Goal: Task Accomplishment & Management: Complete application form

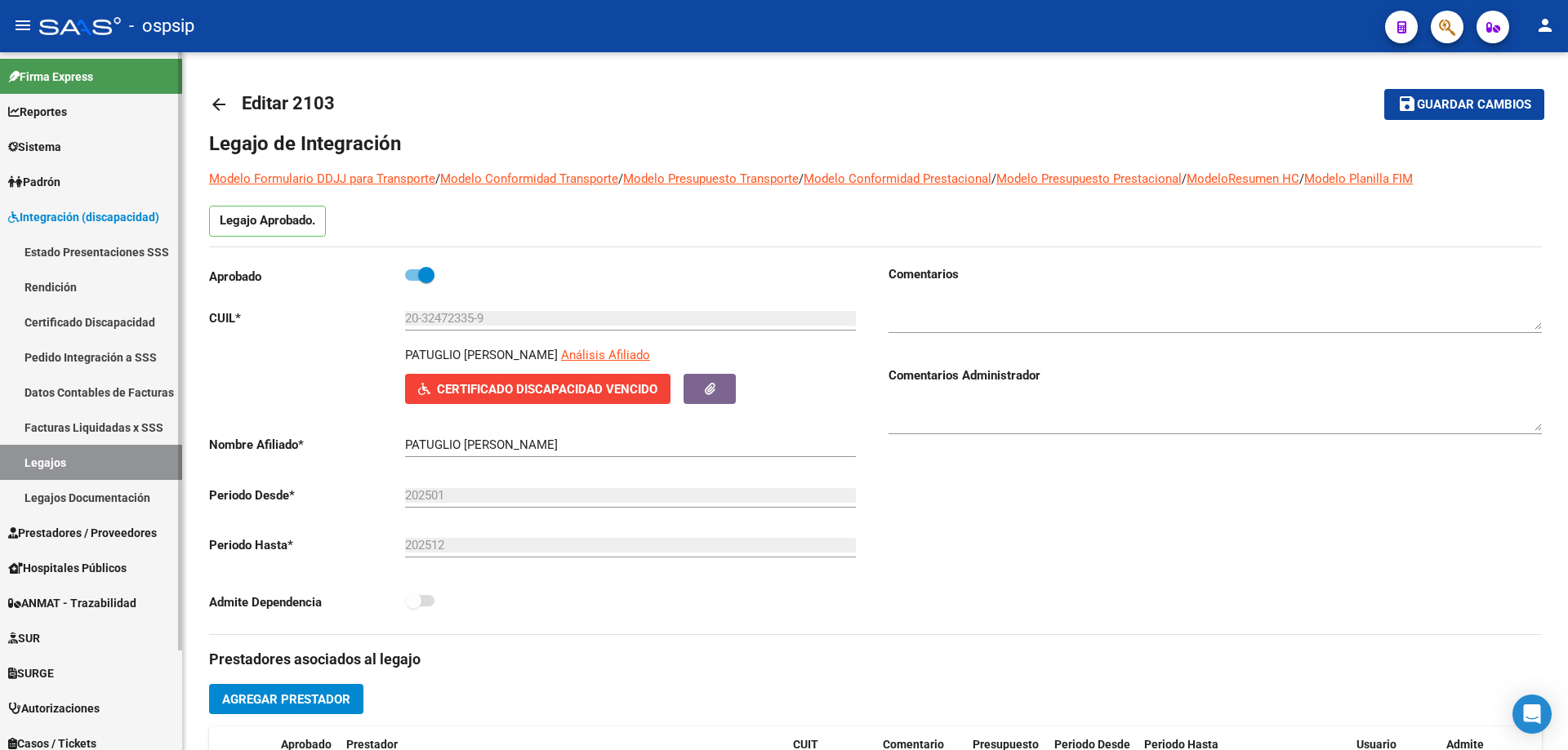
click at [63, 462] on link "Legajos" at bounding box center [91, 462] width 182 height 35
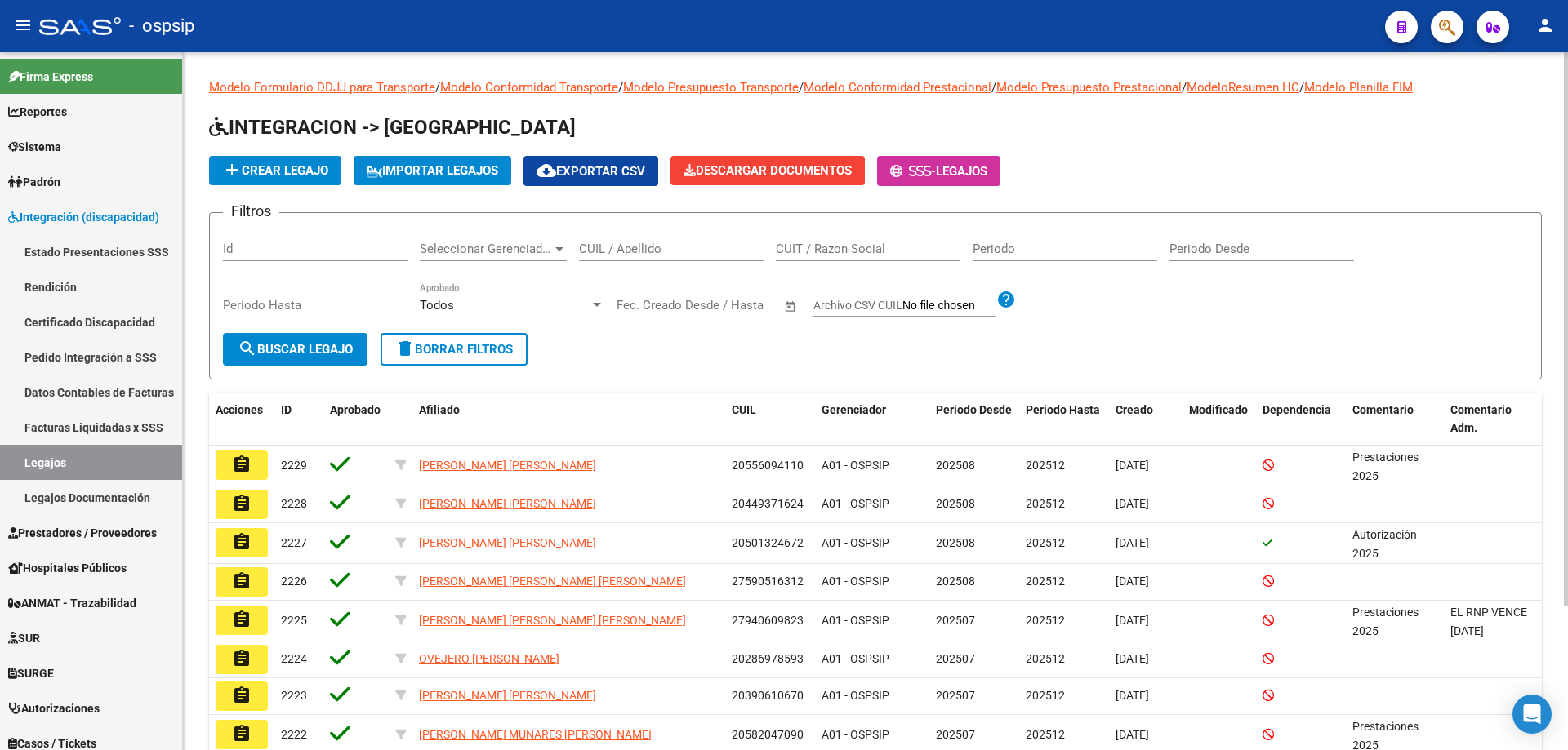
click at [655, 236] on div "CUIL / Apellido" at bounding box center [672, 243] width 185 height 35
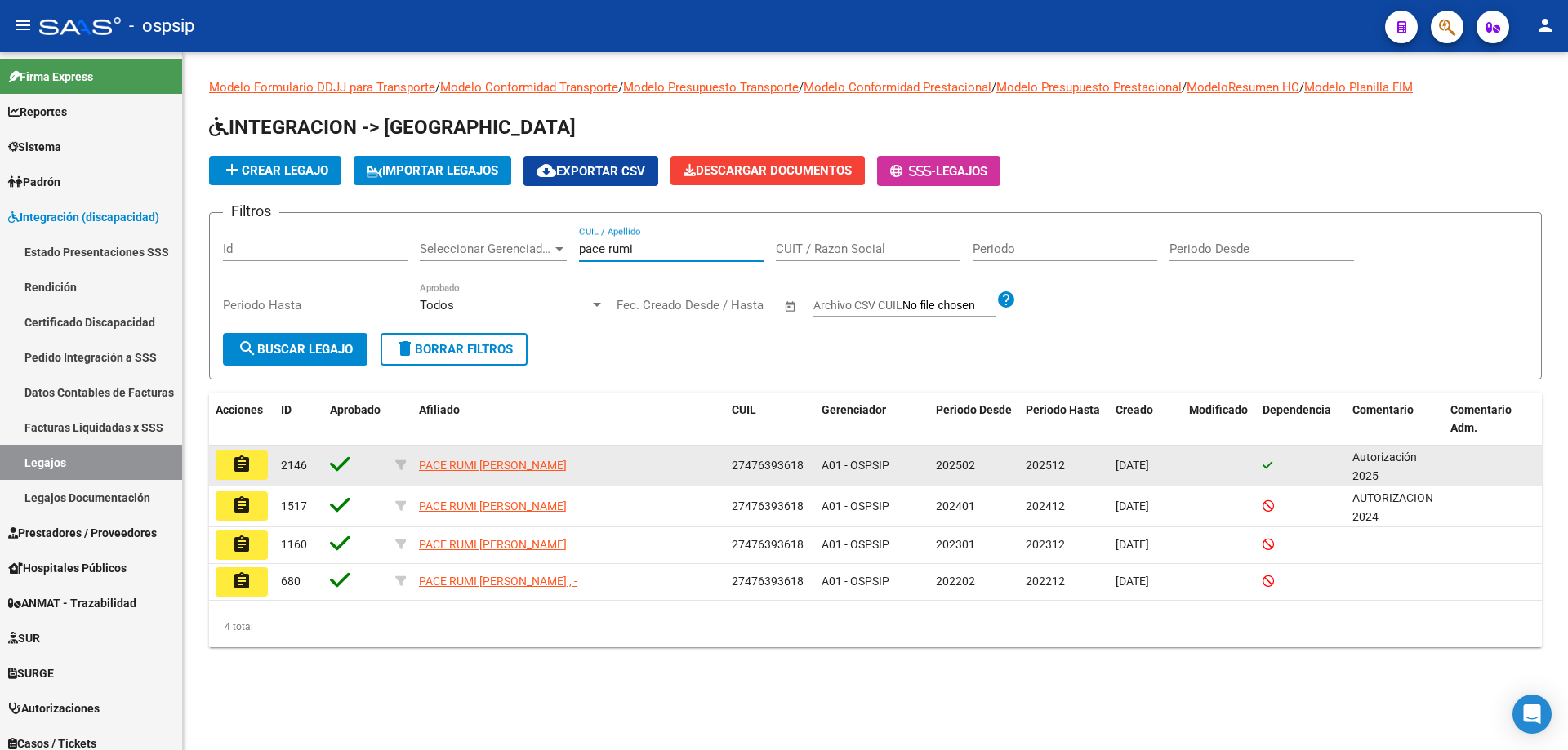
type input "pace rumi"
click at [255, 474] on button "assignment" at bounding box center [242, 465] width 53 height 29
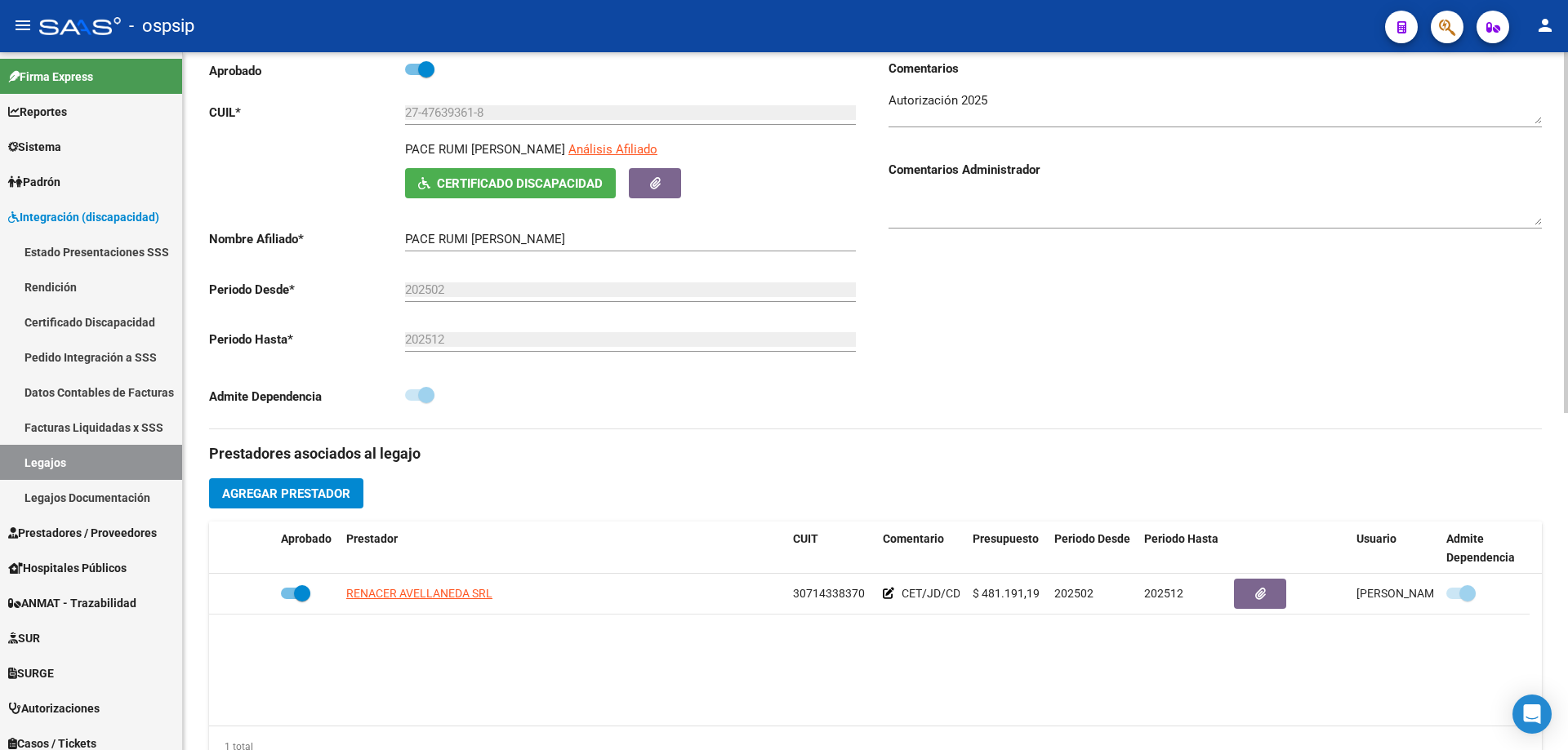
scroll to position [245, 0]
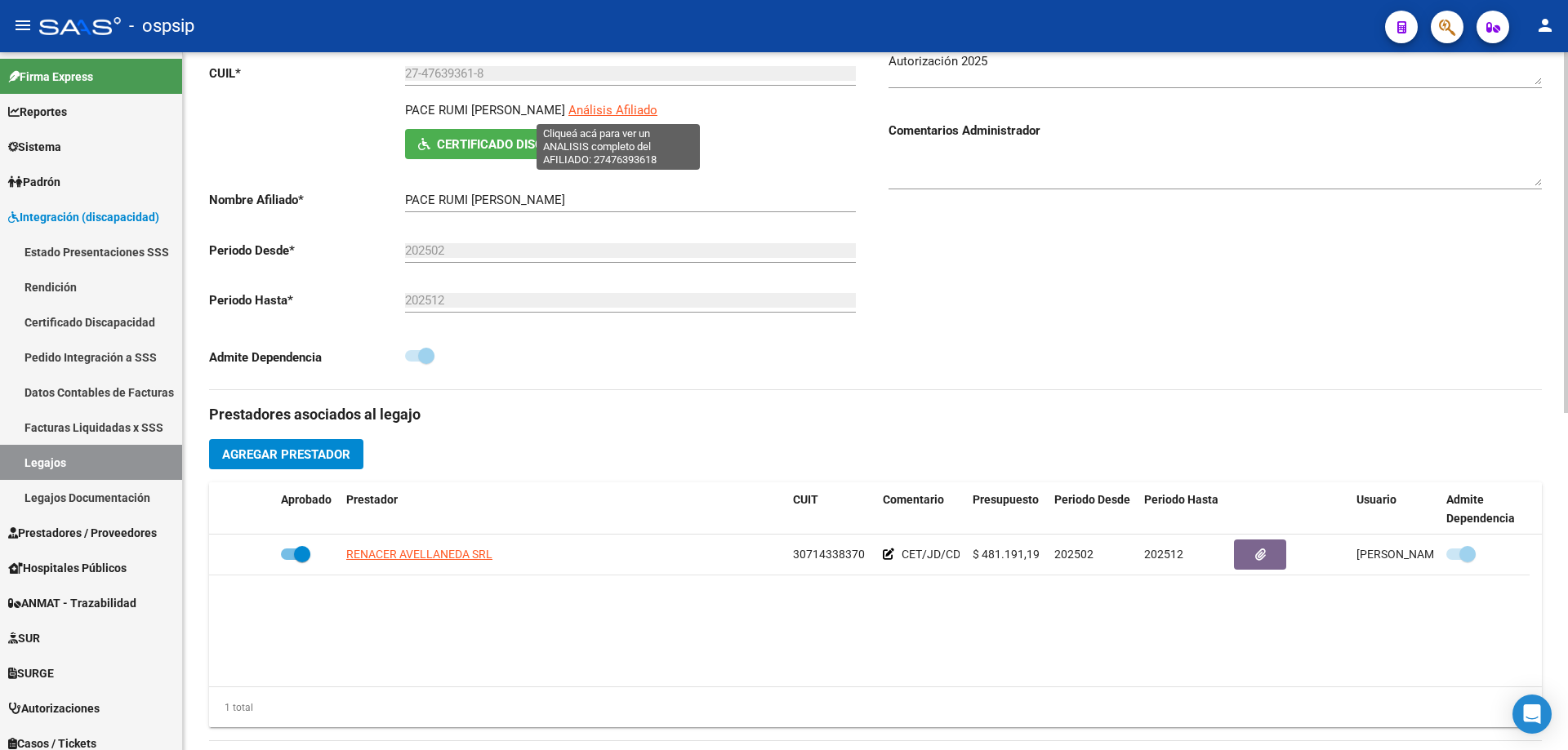
click at [640, 108] on span "Análisis Afiliado" at bounding box center [612, 110] width 89 height 15
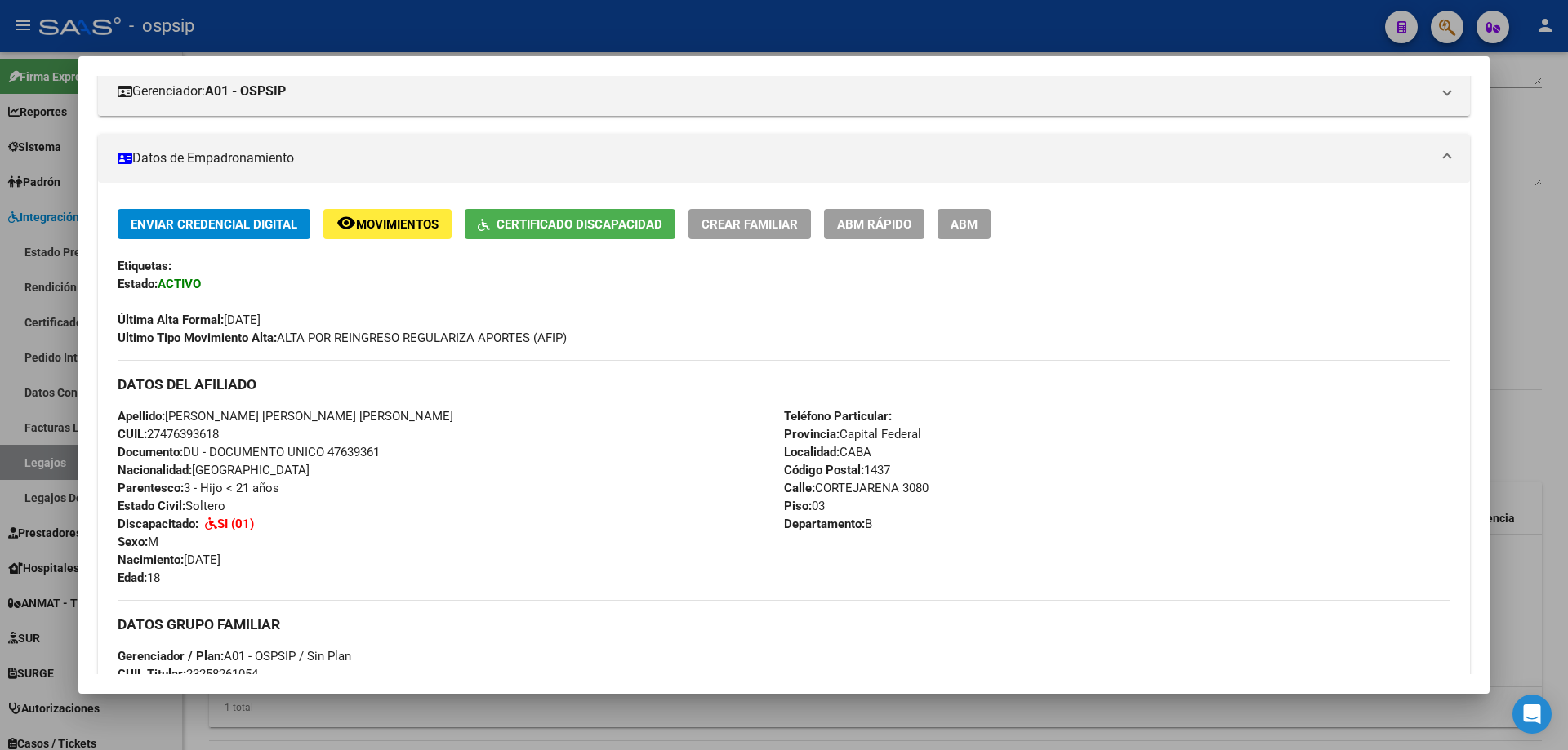
scroll to position [479, 0]
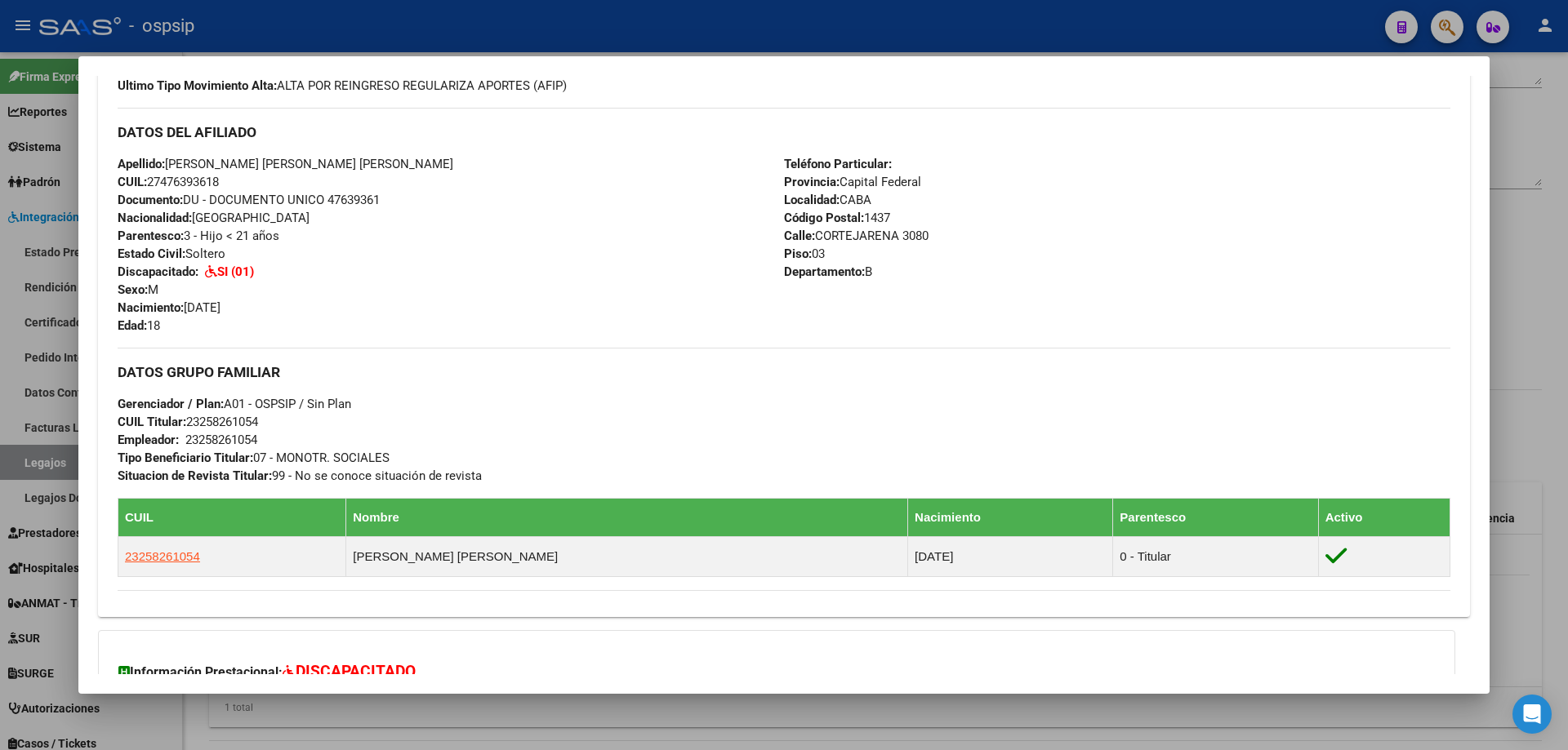
click at [401, 33] on div at bounding box center [784, 375] width 1568 height 750
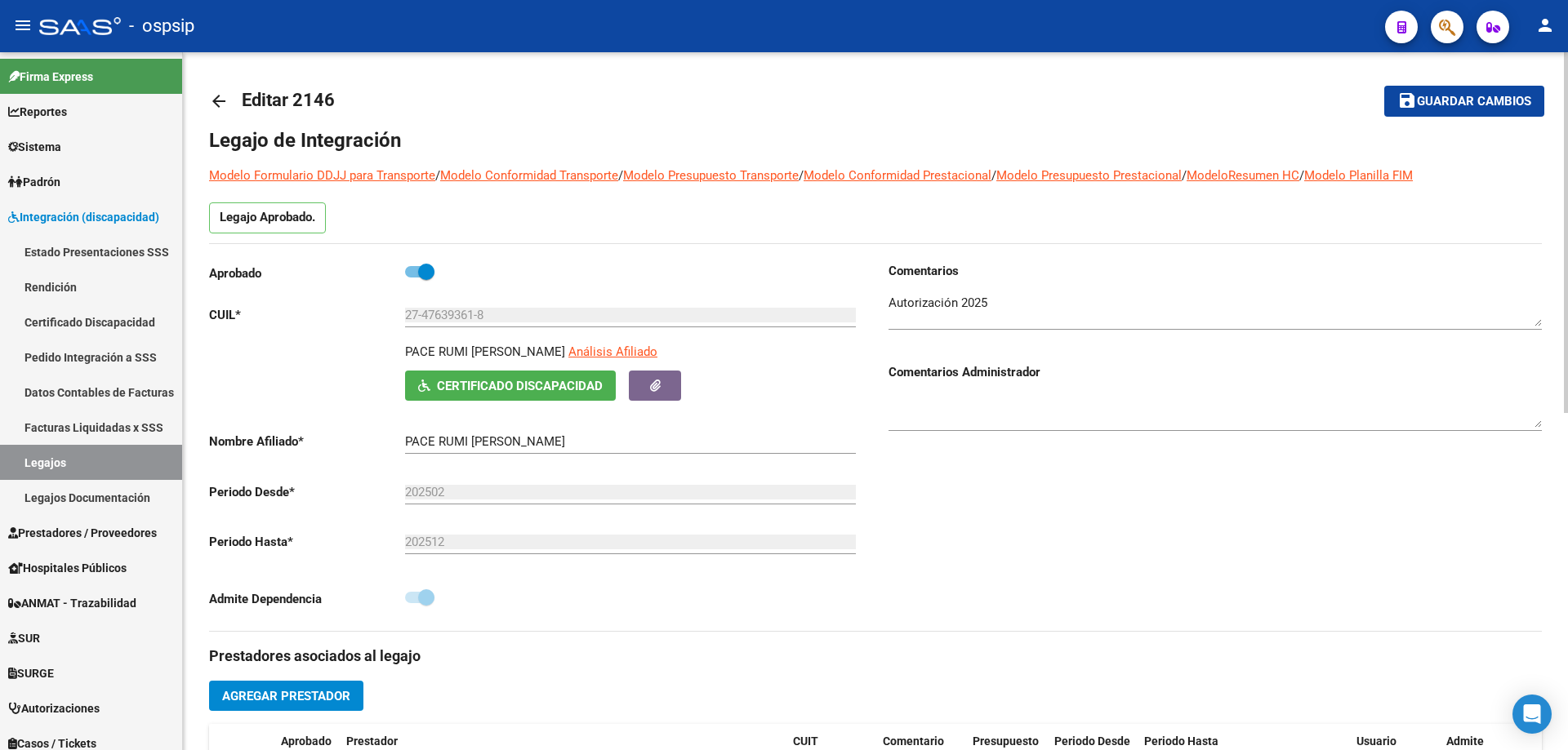
scroll to position [0, 0]
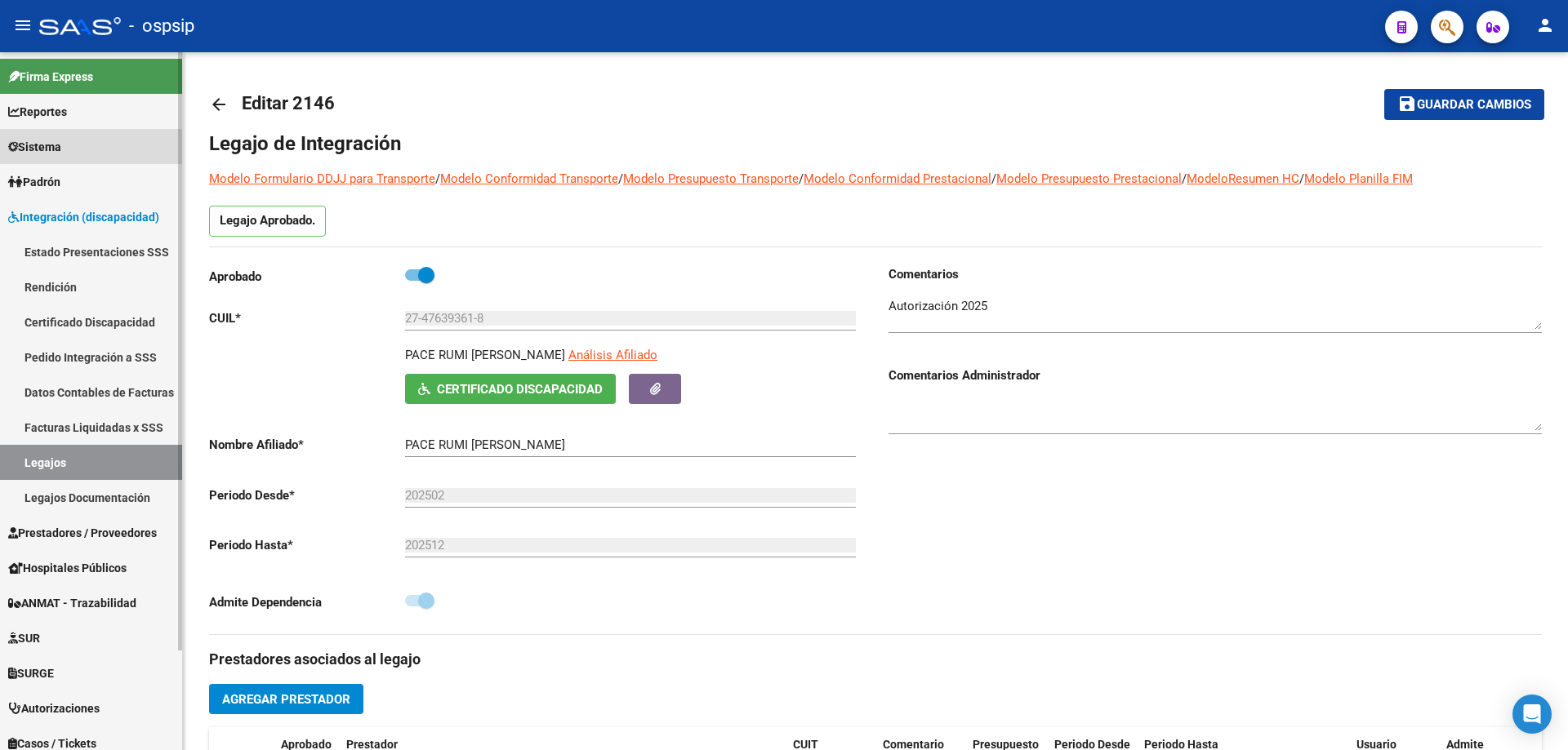
click at [55, 155] on span "Sistema" at bounding box center [34, 147] width 54 height 18
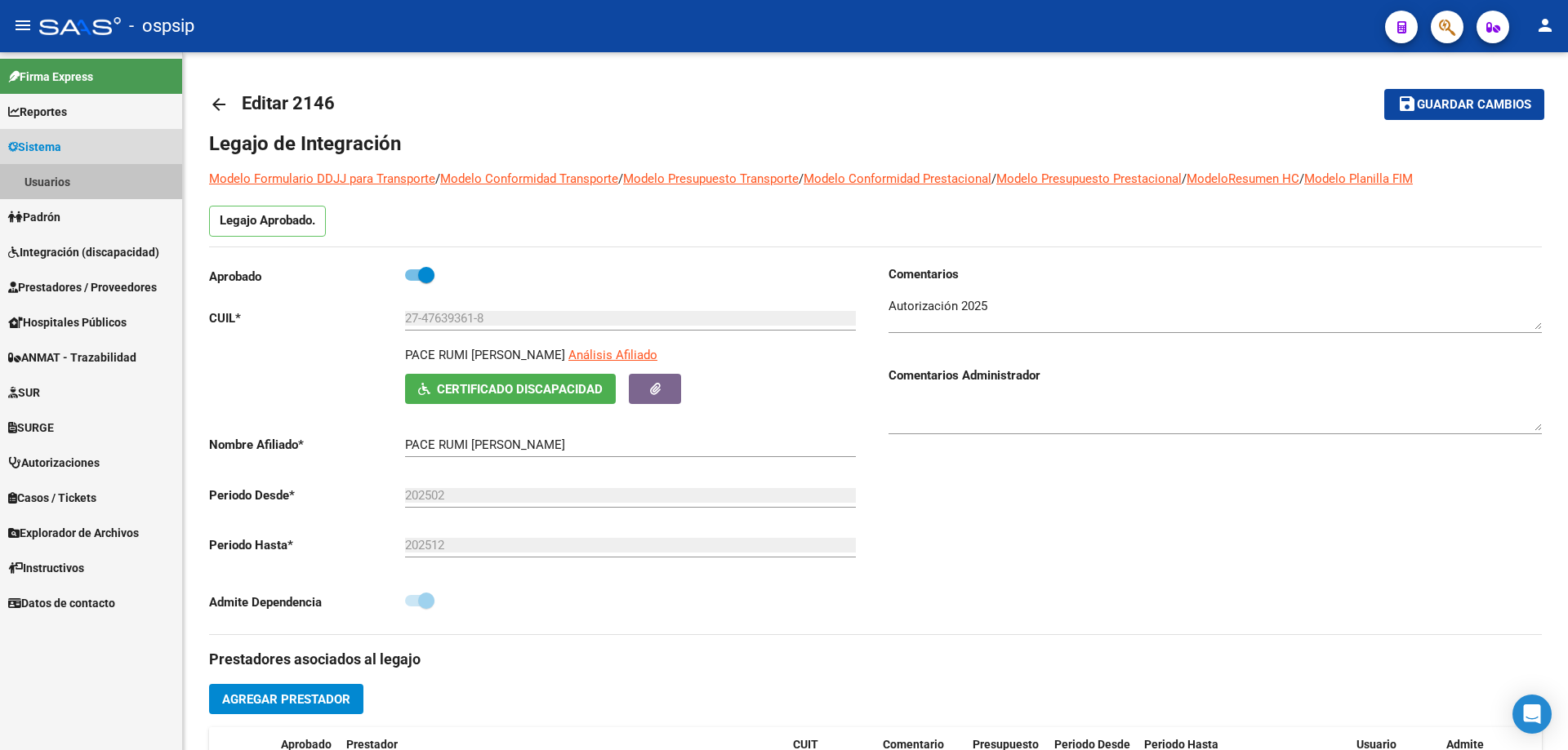
click at [68, 176] on link "Usuarios" at bounding box center [91, 182] width 182 height 35
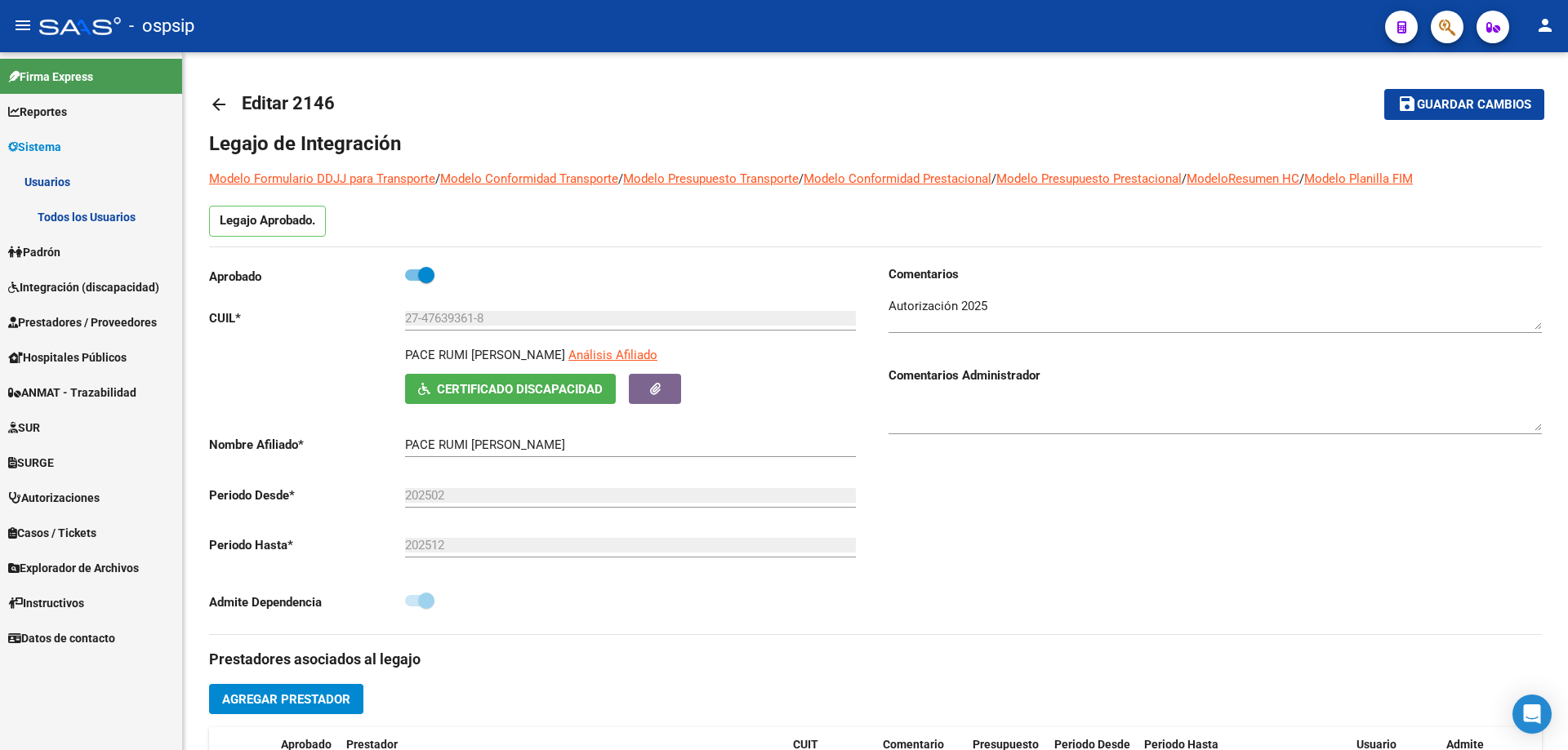
click at [120, 216] on link "Todos los Usuarios" at bounding box center [91, 217] width 182 height 35
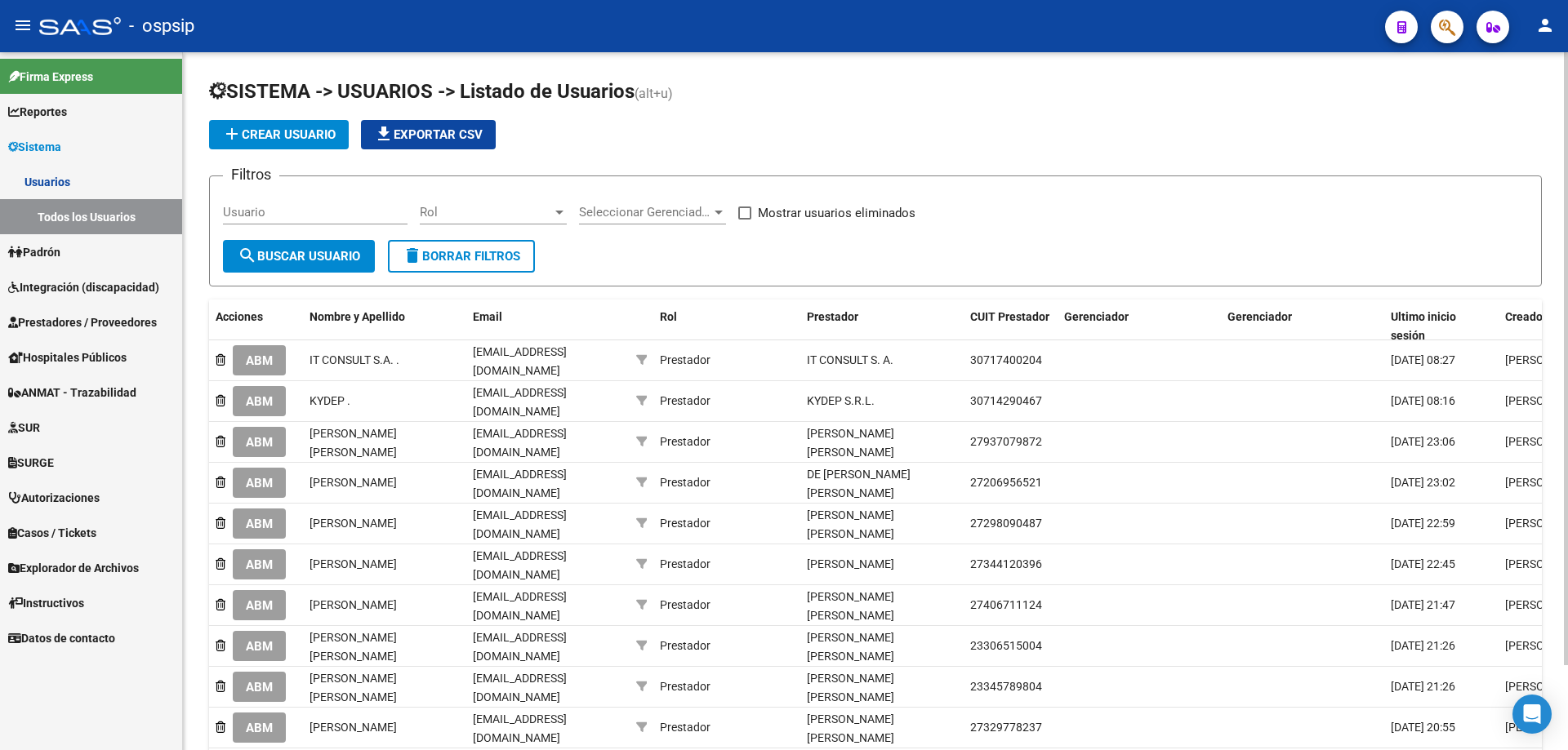
click at [289, 132] on span "add Crear Usuario" at bounding box center [278, 134] width 114 height 15
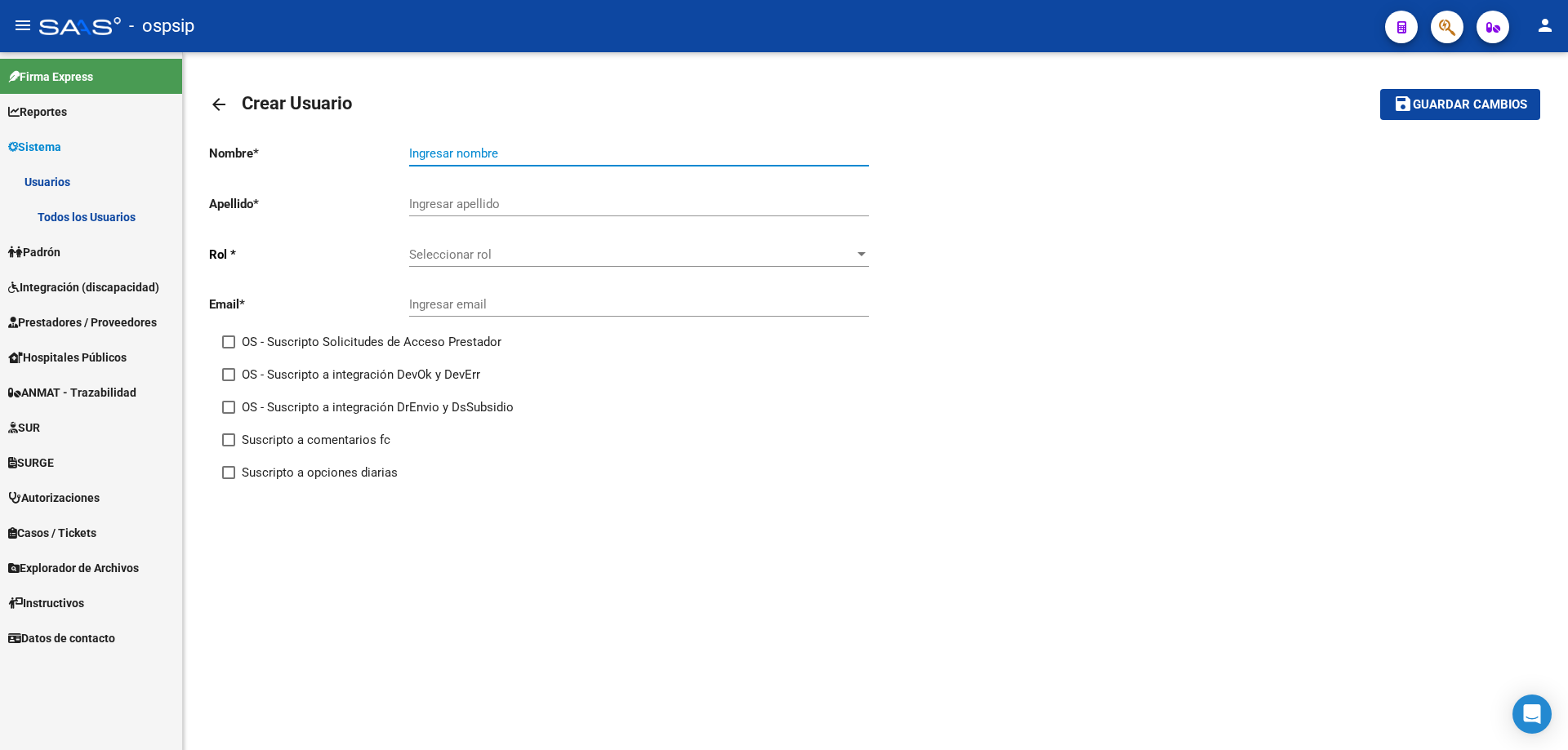
click at [510, 158] on input "Ingresar nombre" at bounding box center [638, 153] width 459 height 15
type input "p"
type input "PAULA FLORENCIA"
click at [488, 203] on input "Ingresar apellido" at bounding box center [638, 203] width 459 height 15
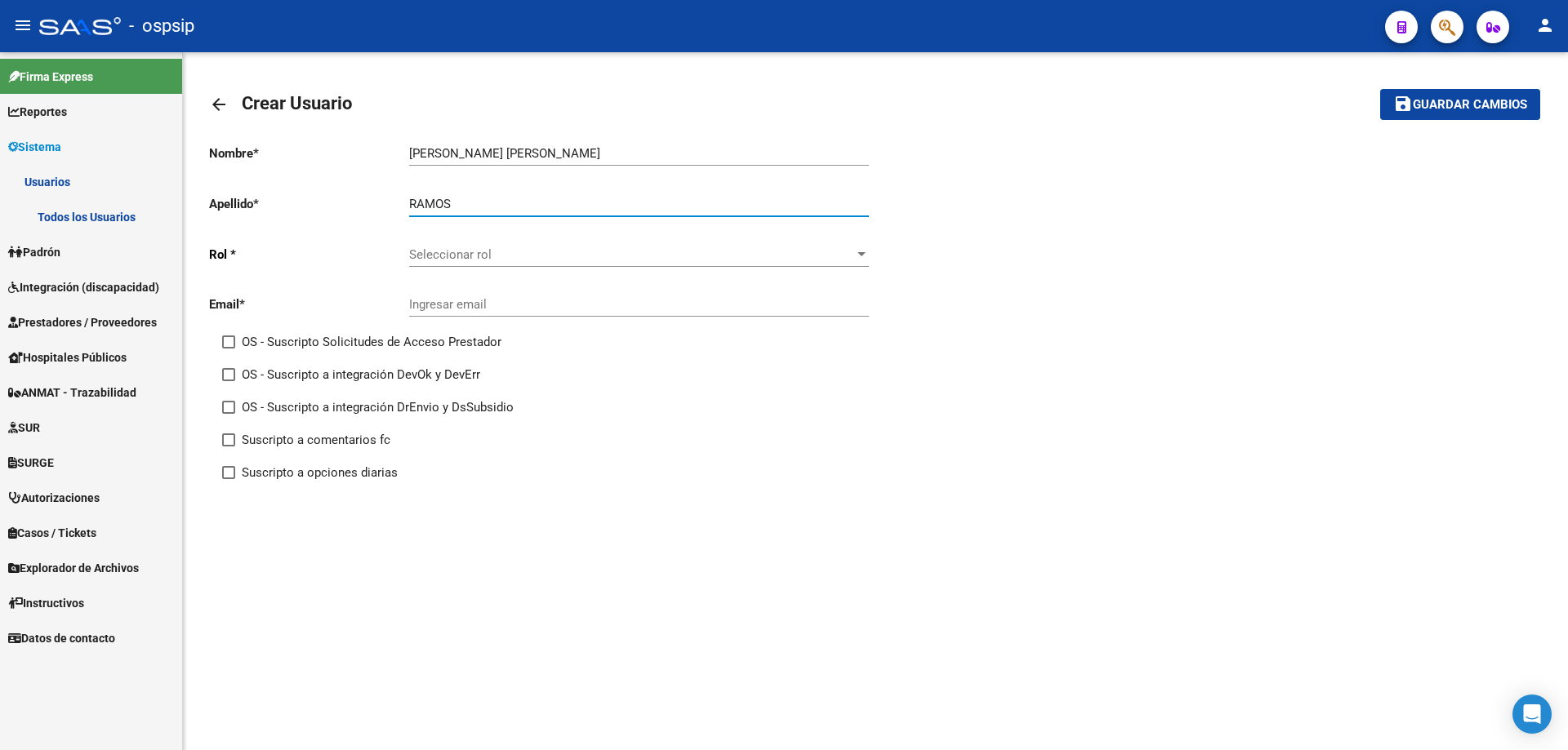
type input "RAMOS"
click at [498, 242] on div "Seleccionar rol Seleccionar rol" at bounding box center [638, 249] width 459 height 35
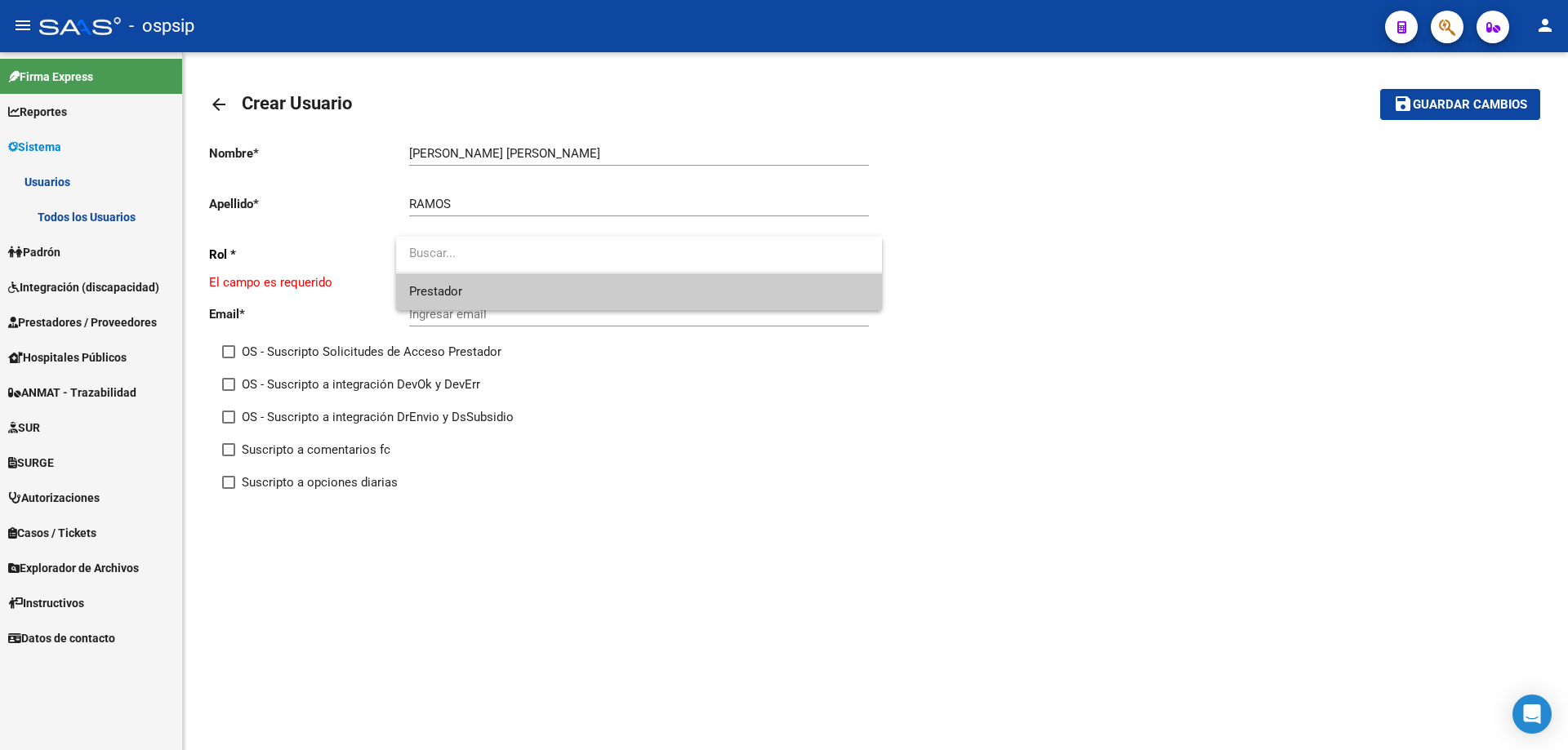
click at [508, 287] on span "Prestador" at bounding box center [638, 292] width 459 height 37
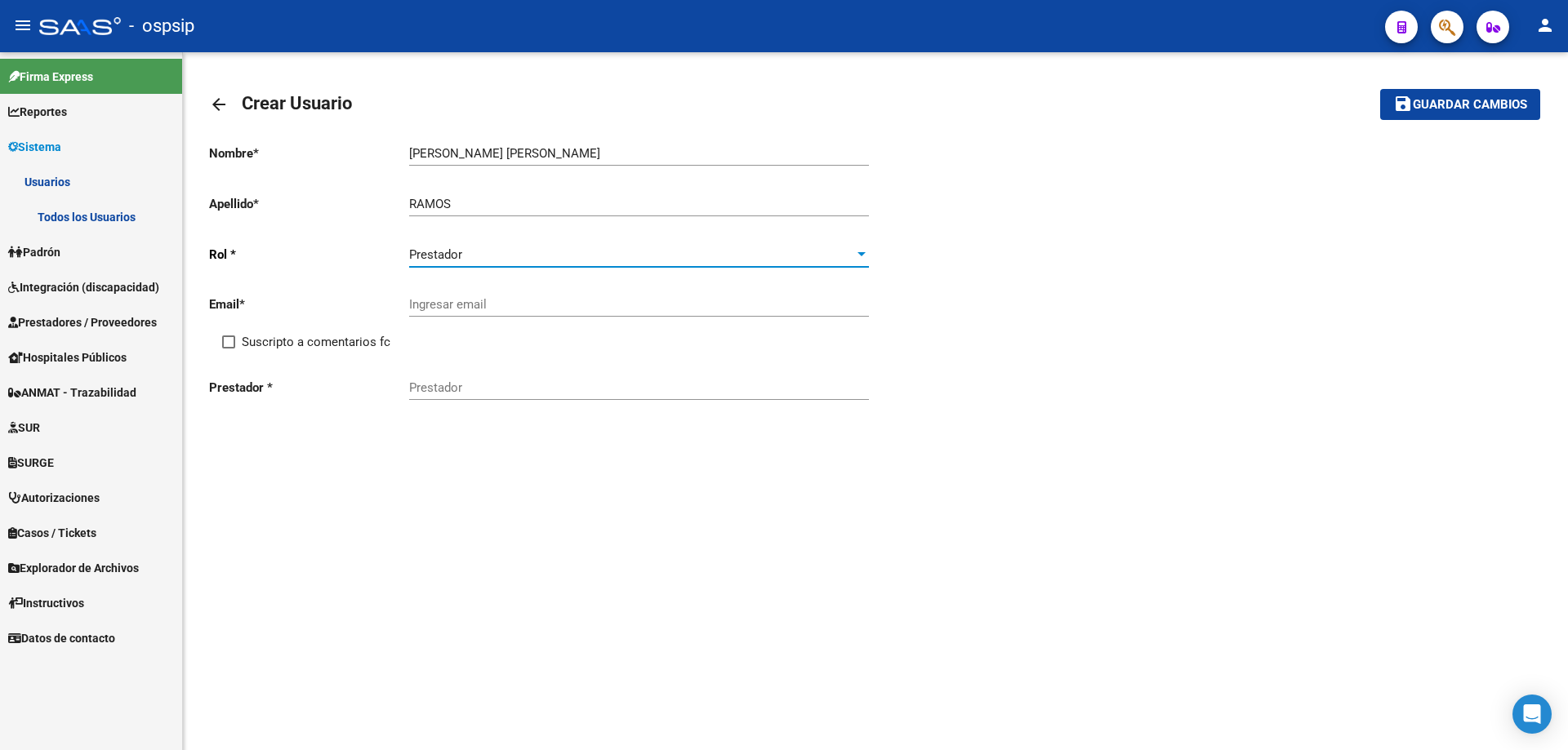
click at [494, 312] on div "Ingresar email" at bounding box center [638, 299] width 459 height 35
paste input "pauuframos@gmail.com"
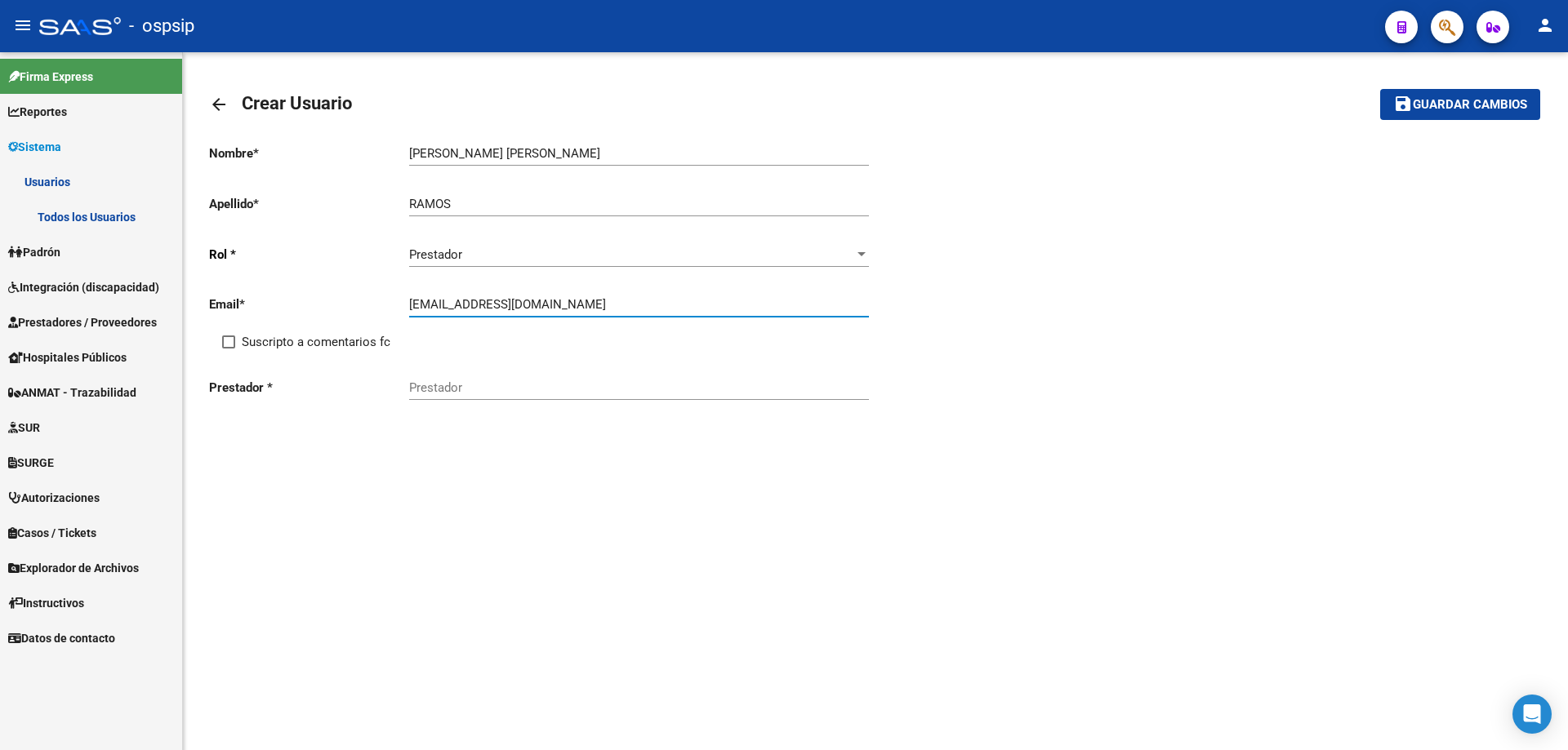
type input "pauuframos@gmail.com"
click at [231, 346] on span at bounding box center [228, 341] width 13 height 13
click at [229, 348] on input "Suscripto a comentarios fc" at bounding box center [228, 348] width 1 height 1
checkbox input "true"
click at [430, 393] on input "Prestador" at bounding box center [638, 387] width 459 height 15
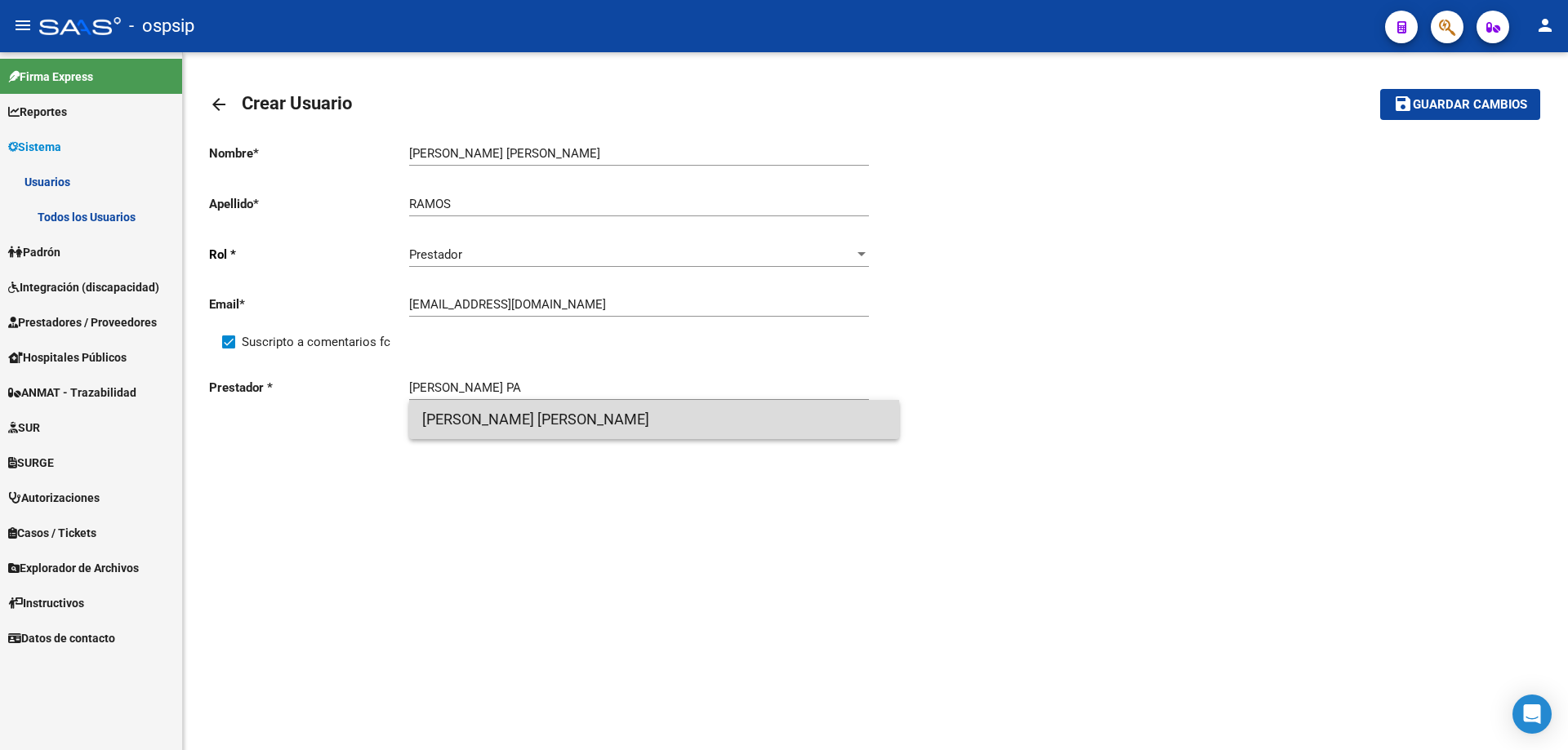
click at [469, 414] on span "[PERSON_NAME] [PERSON_NAME]" at bounding box center [654, 419] width 464 height 39
type input "[PERSON_NAME] [PERSON_NAME]"
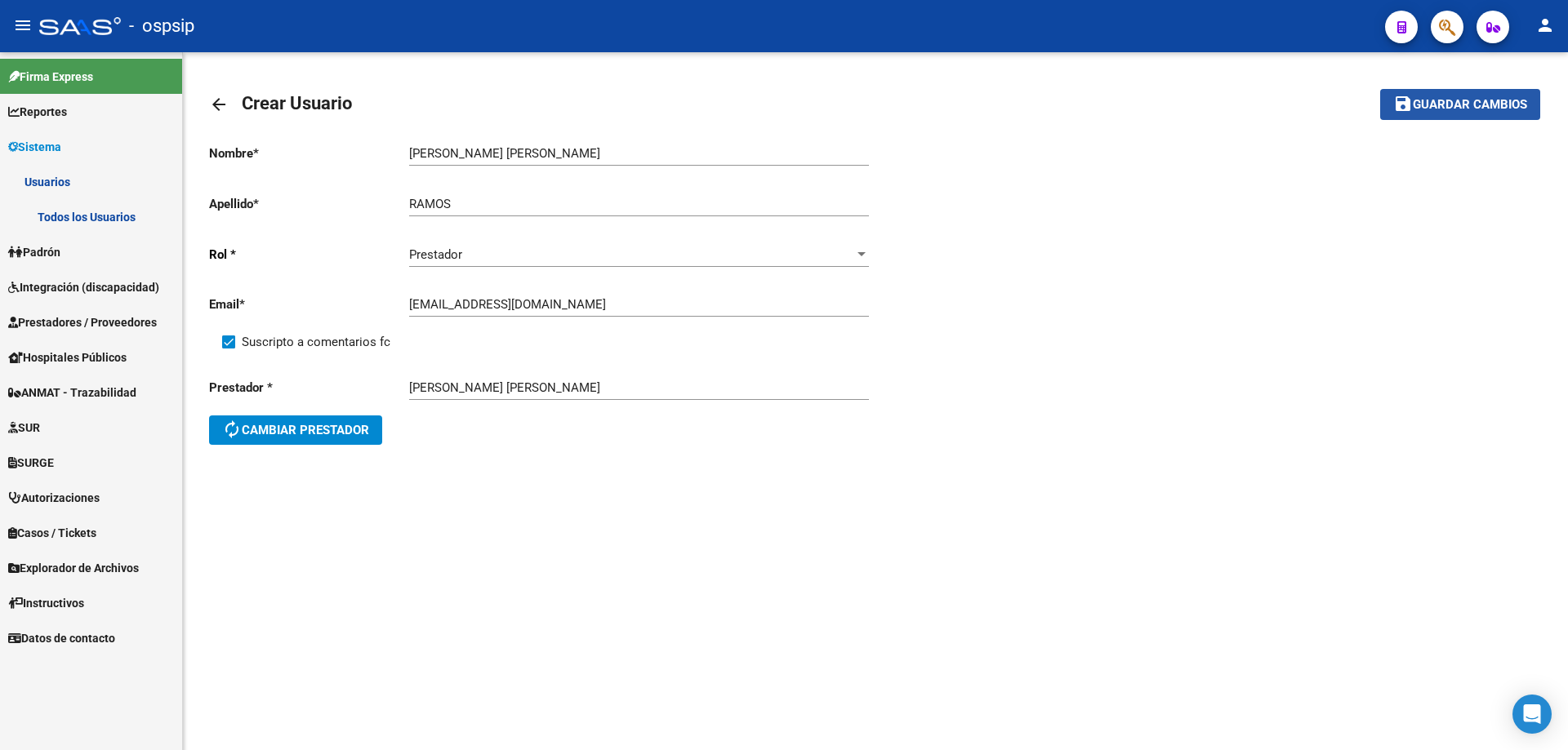
click at [1493, 109] on span "Guardar cambios" at bounding box center [1470, 105] width 114 height 15
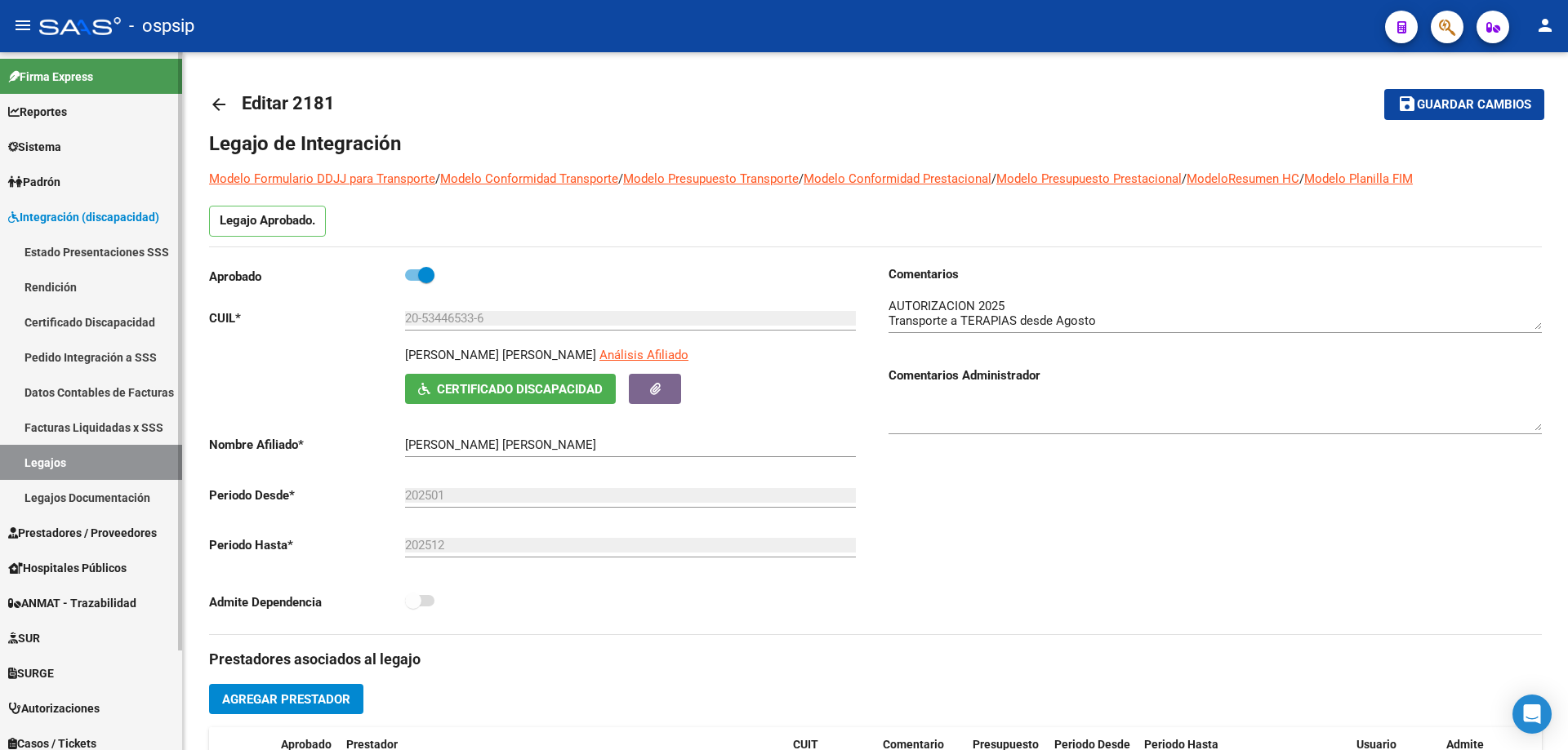
scroll to position [245, 0]
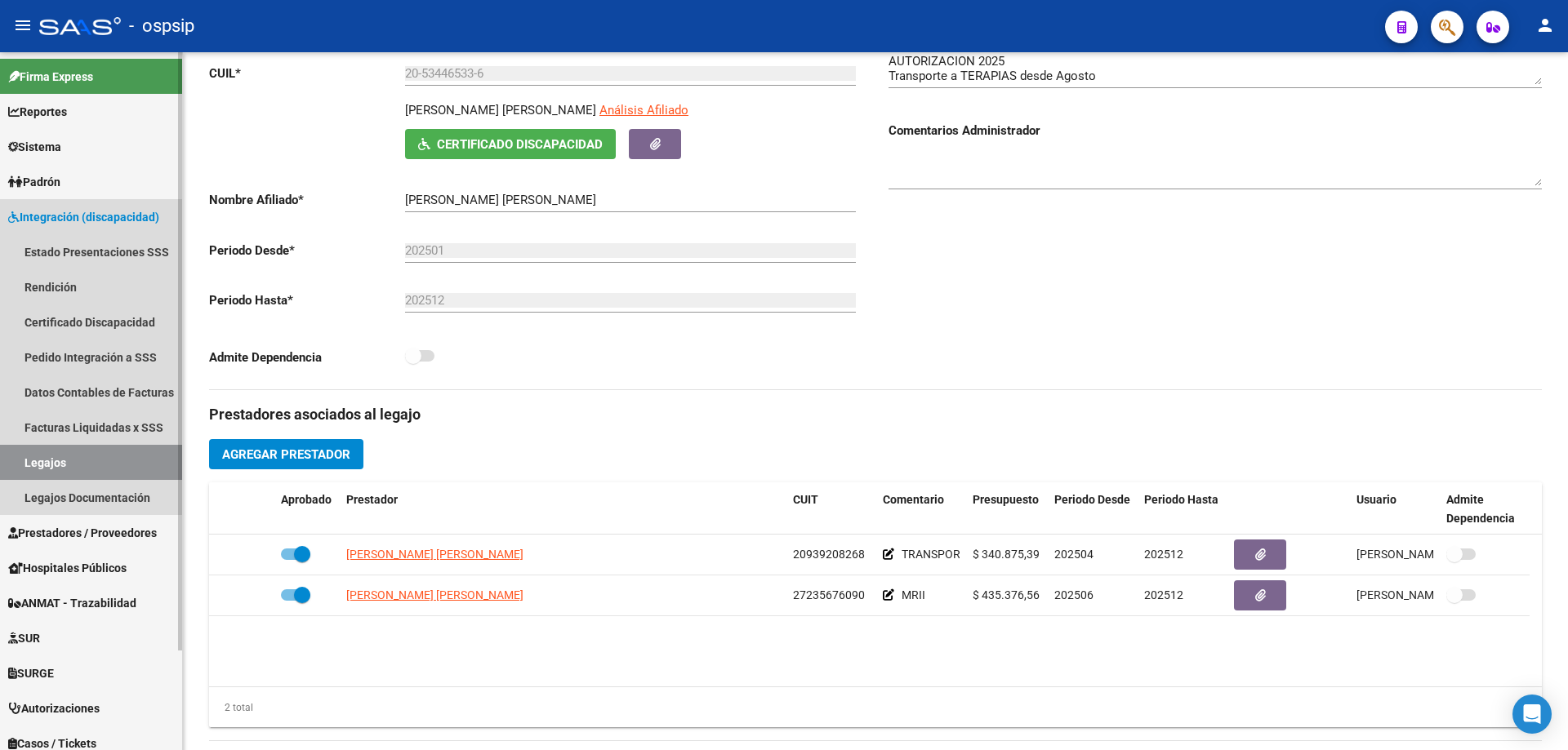
click at [85, 471] on link "Legajos" at bounding box center [91, 462] width 182 height 35
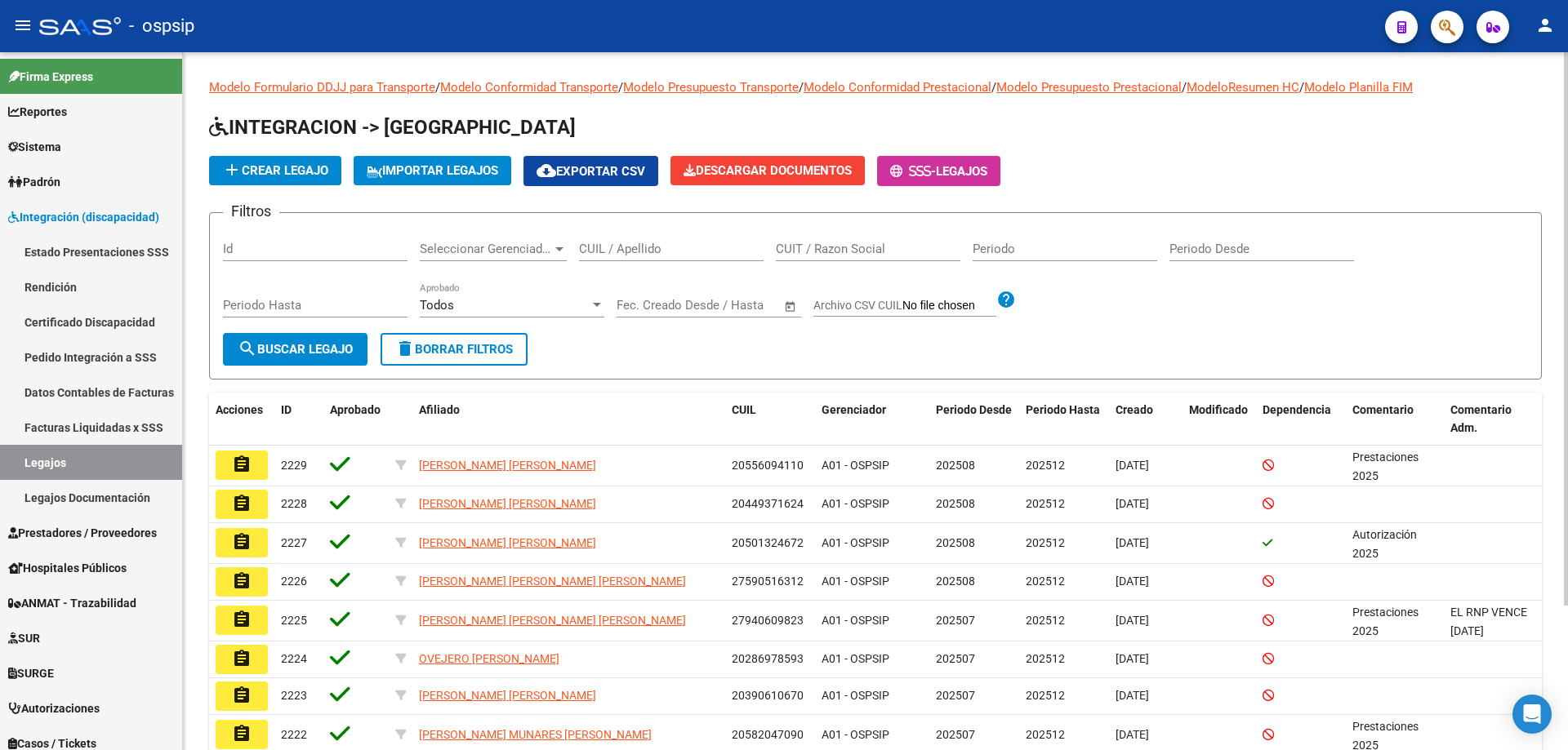
click at [640, 244] on input "CUIL / Apellido" at bounding box center [672, 248] width 185 height 15
type input "[PERSON_NAME]"
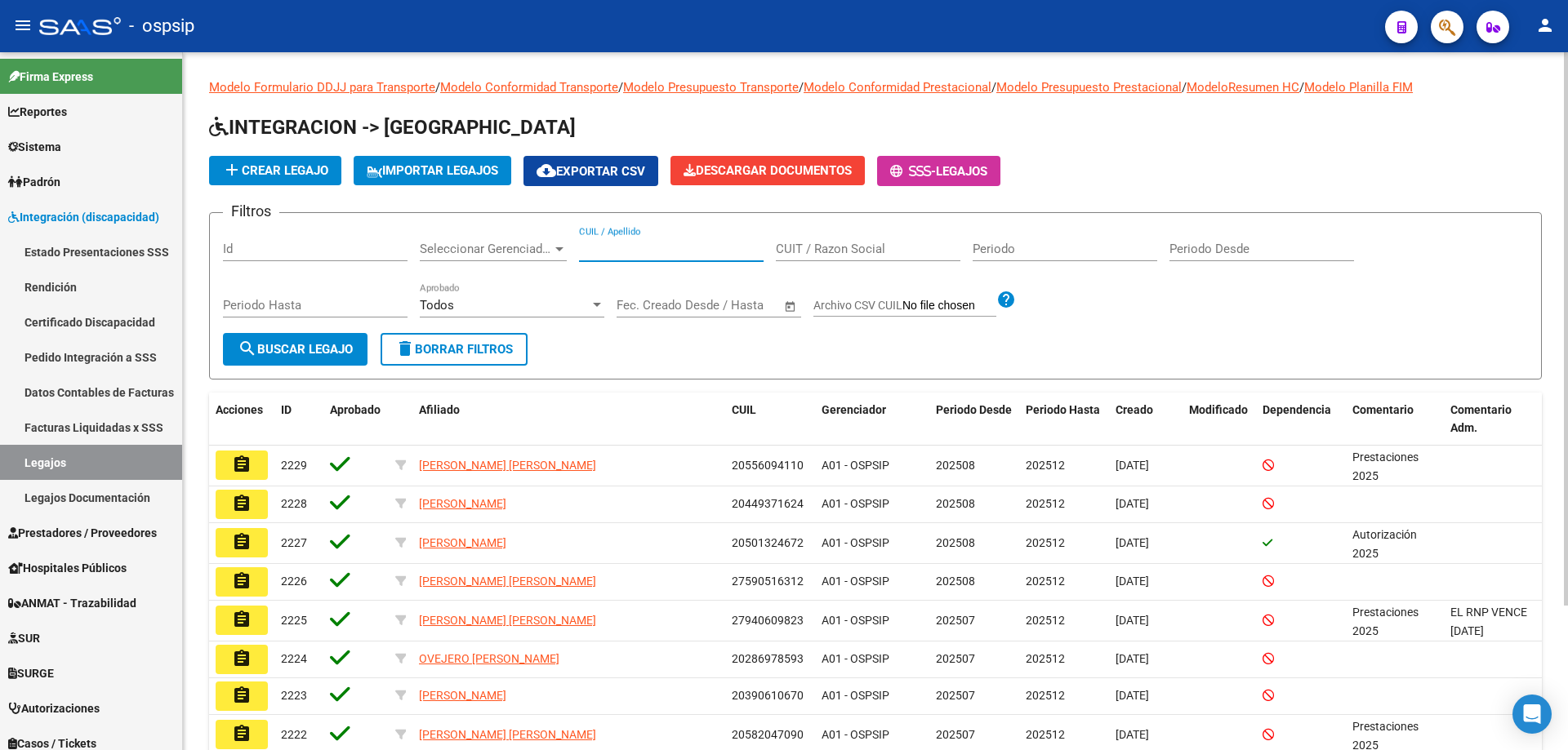
click at [639, 253] on input "CUIL / Apellido" at bounding box center [672, 248] width 185 height 15
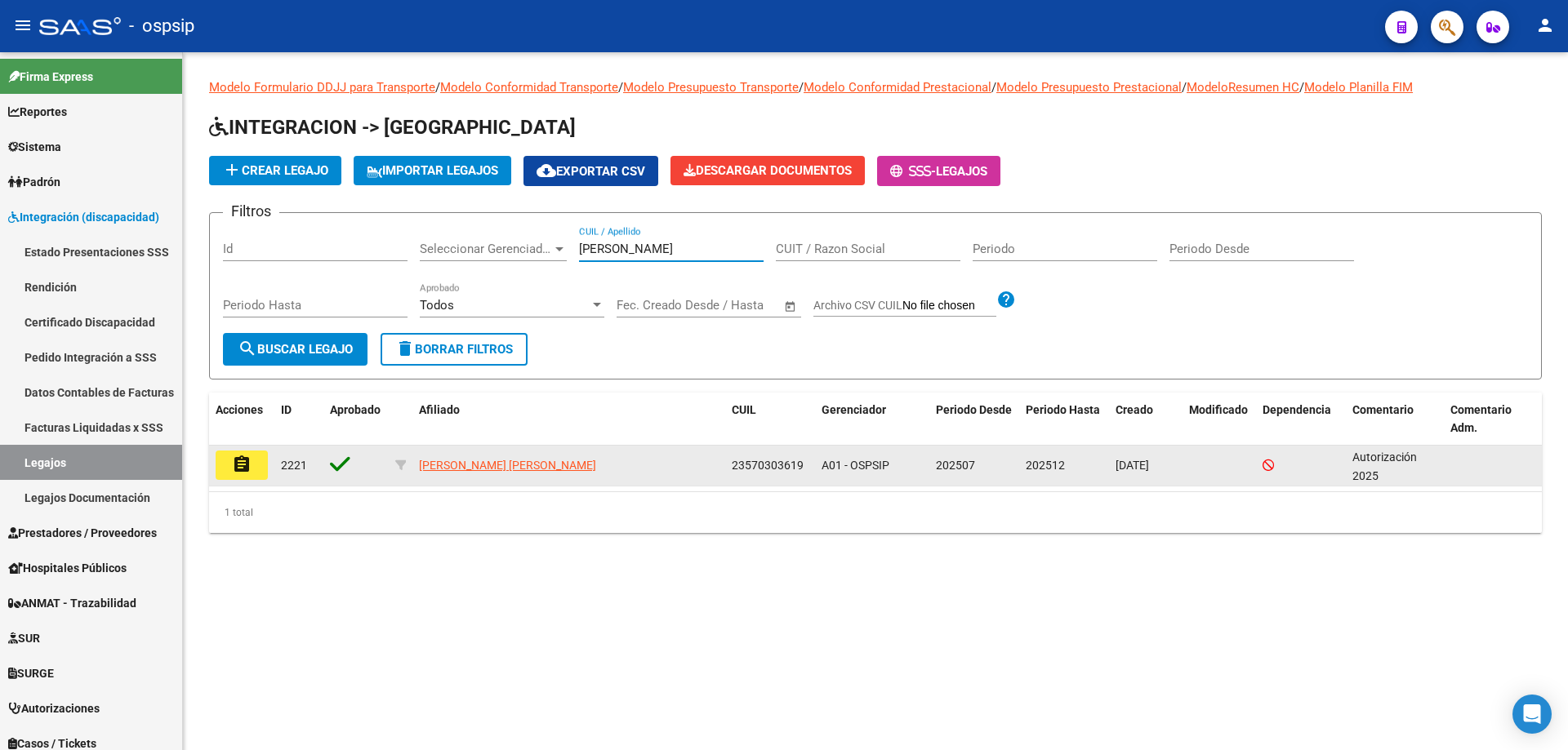
type input "[PERSON_NAME]"
click at [234, 464] on mat-icon "assignment" at bounding box center [241, 464] width 19 height 19
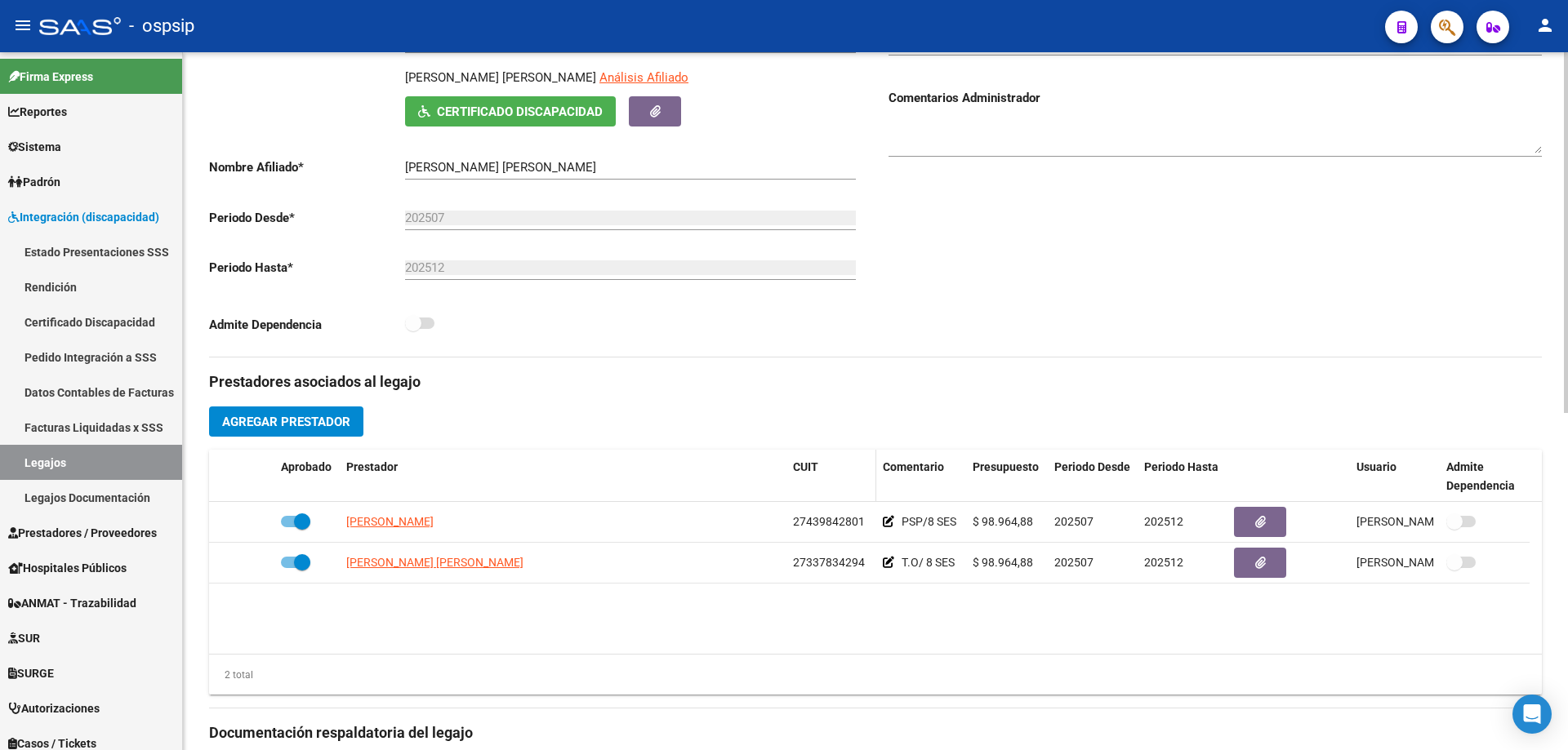
scroll to position [327, 0]
